Goal: Transaction & Acquisition: Purchase product/service

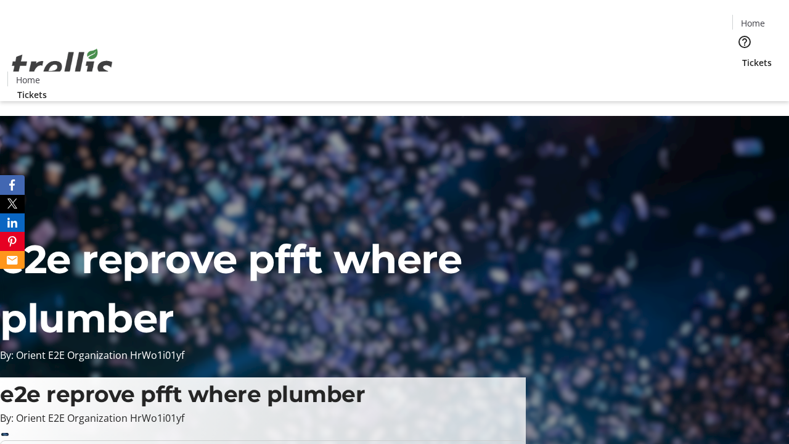
click at [742, 56] on span "Tickets" at bounding box center [757, 62] width 30 height 13
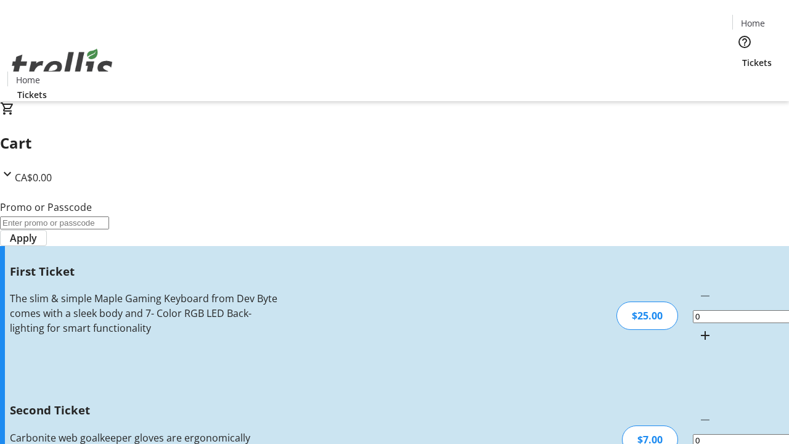
click at [697, 328] on mat-icon "Increment by one" at bounding box center [704, 335] width 15 height 15
type input "1"
type input "2"
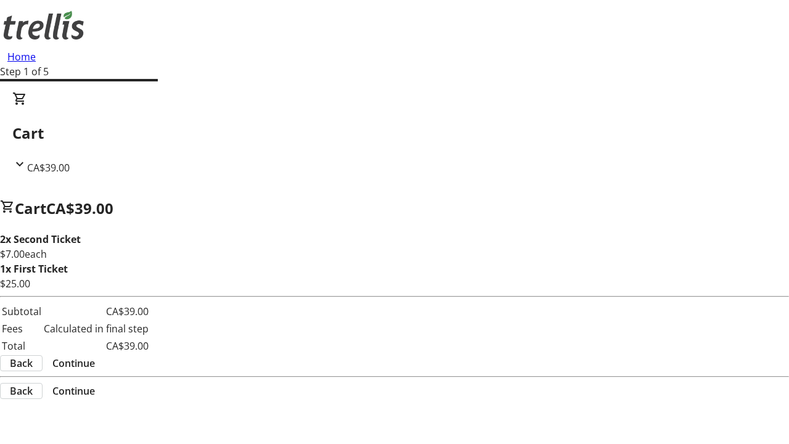
click at [95, 365] on span "Continue" at bounding box center [73, 362] width 43 height 15
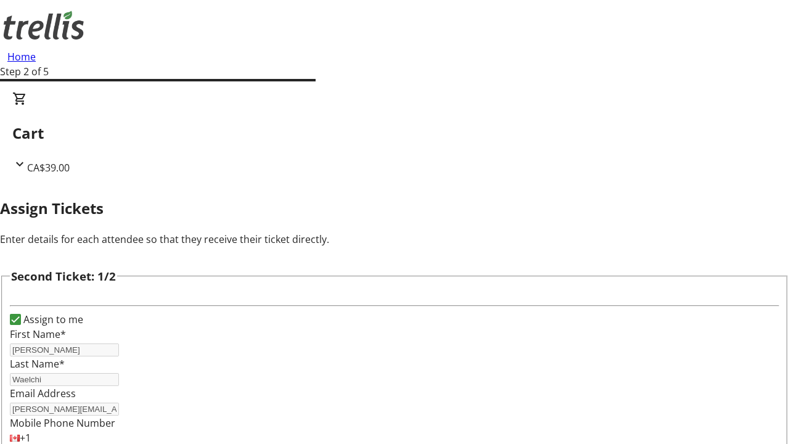
type input "[PERSON_NAME]"
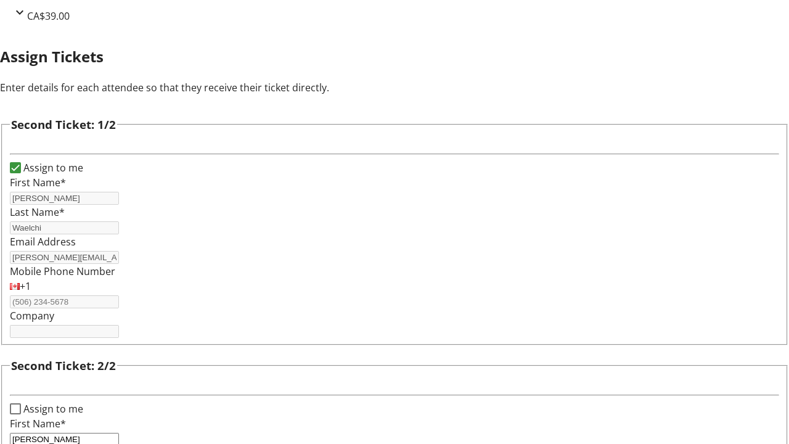
type input "[PERSON_NAME]"
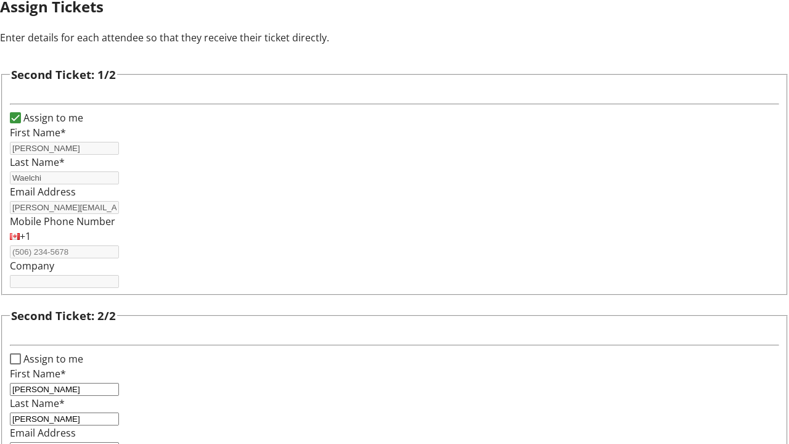
type input "[EMAIL_ADDRESS][DOMAIN_NAME]"
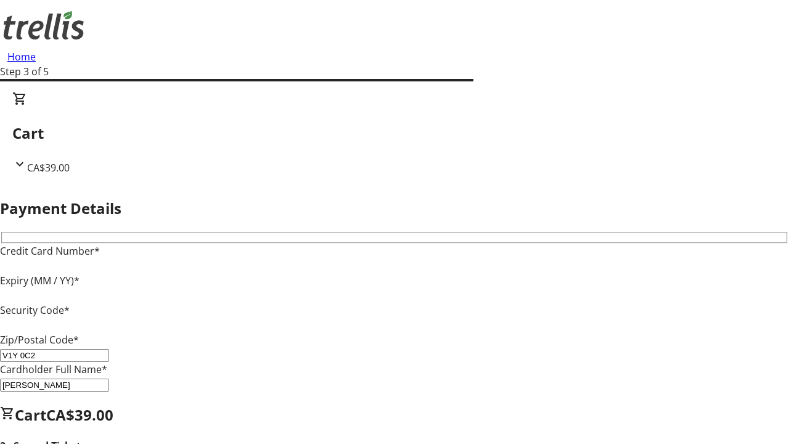
type input "V1Y 0C2"
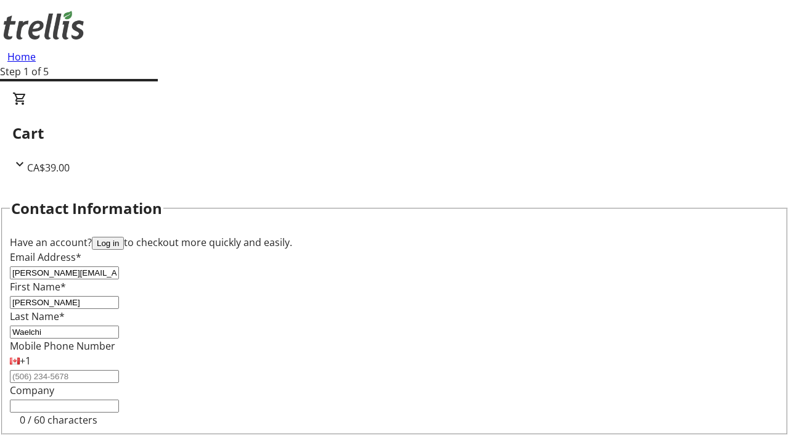
type input "[PERSON_NAME][EMAIL_ADDRESS][DOMAIN_NAME]"
type input "[PERSON_NAME]"
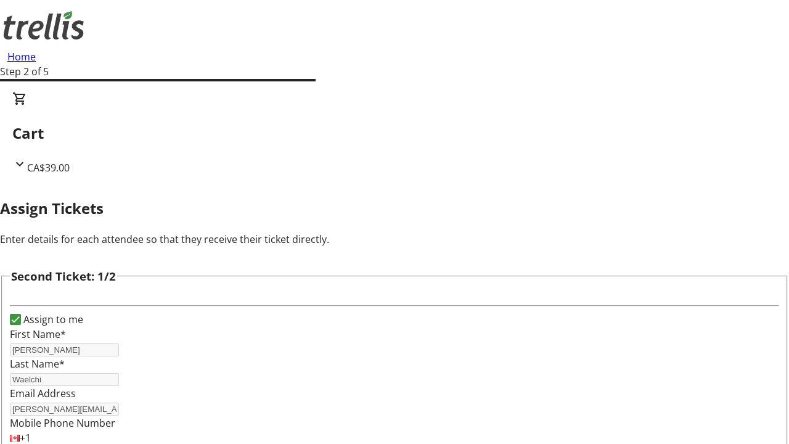
scroll to position [145, 0]
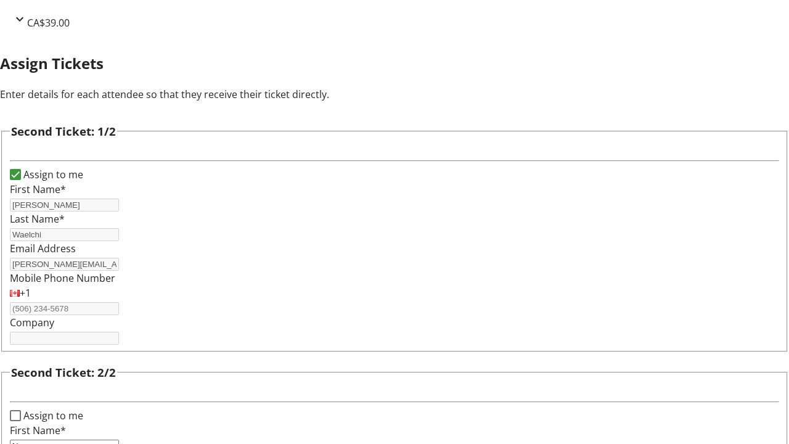
type input "New"
type input "Name"
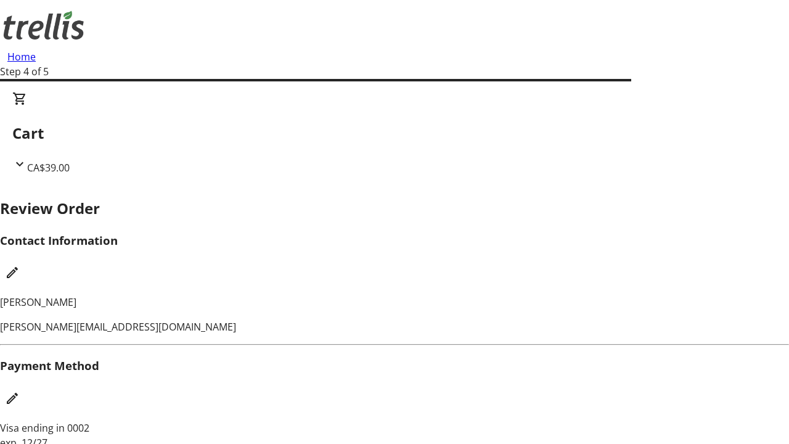
click at [20, 391] on mat-icon "Edit Payment Method" at bounding box center [12, 398] width 15 height 15
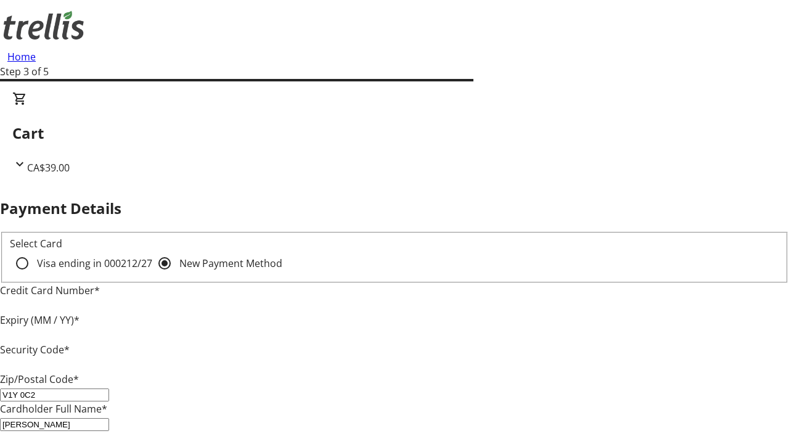
type input "V1Y 0C2"
